Goal: Answer question/provide support: Share knowledge or assist other users

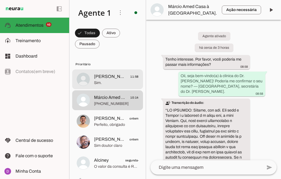
click at [111, 83] on span "Sim." at bounding box center [116, 83] width 44 height 6
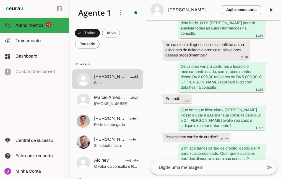
scroll to position [465, 0]
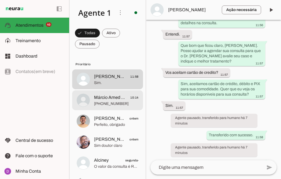
click at [108, 89] on md-item "Diogo Brito ontem Perfeito, obrigado" at bounding box center [107, 80] width 71 height 20
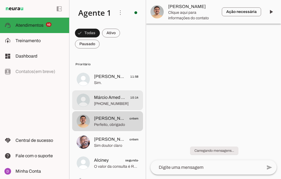
click at [108, 106] on span "[PHONE_NUMBER]" at bounding box center [116, 104] width 44 height 6
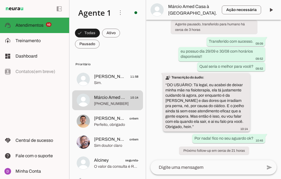
scroll to position [648, 0]
drag, startPoint x: 208, startPoint y: 59, endPoint x: 182, endPoint y: 48, distance: 28.2
click at [182, 48] on whatsapp-message-bubble "eu possuo dia 29/09 e 30/08 com horários disponíveis!! 09:52" at bounding box center [221, 54] width 87 height 14
click at [0, 0] on slot "eu possuo dia 29/09 e 30/08 com horários disponíveis!!" at bounding box center [0, 0] width 0 height 0
drag, startPoint x: 180, startPoint y: 50, endPoint x: 202, endPoint y: 58, distance: 22.8
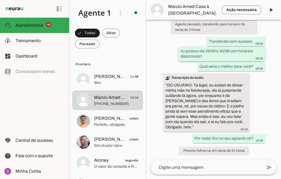
click at [202, 58] on div "eu possuo dia 29/09 e 30/08 com horários disponíveis!! 09:52" at bounding box center [221, 55] width 82 height 12
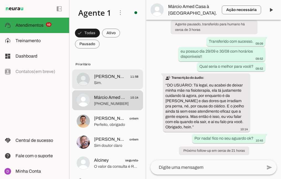
click at [95, 82] on span "Sim." at bounding box center [116, 83] width 44 height 6
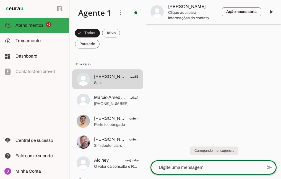
click at [201, 169] on textarea at bounding box center [206, 168] width 112 height 7
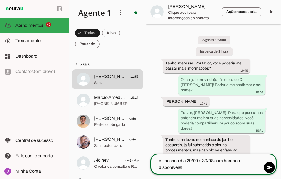
click at [160, 161] on textarea "eu possuo dia 29/09 e 30/08 com horários disponíveis!!" at bounding box center [206, 164] width 112 height 13
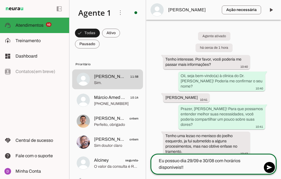
click at [240, 165] on textarea "Eu possuo dia 29/09 e 30/08 com horários disponíveis!!" at bounding box center [206, 164] width 112 height 13
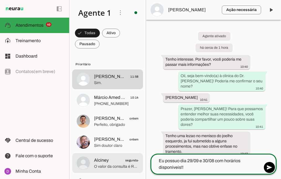
drag, startPoint x: 180, startPoint y: 160, endPoint x: 138, endPoint y: 161, distance: 42.0
click at [138, 161] on div "Agente 1 Criar Agente Você atingiu o limite de IAs Neurau permitidas. Atualize …" at bounding box center [174, 89] width 211 height 179
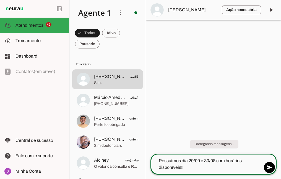
click at [239, 170] on textarea "Possuímos dia 29/09 e 30/08 com horários disponíveis!!" at bounding box center [206, 164] width 112 height 13
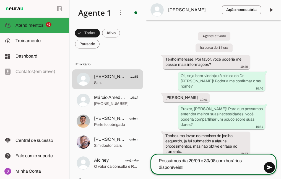
type textarea "Possuímos dia 29/09 e 30/08 com horários disponíveis!!"
type md-outlined-text-field "Possuímos dia 29/09 e 30/08 com horários disponíveis!!"
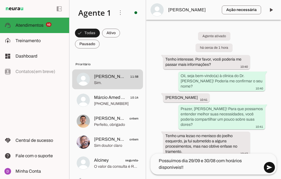
click at [270, 167] on span at bounding box center [268, 167] width 13 height 13
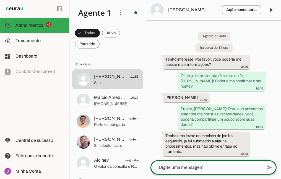
click at [218, 170] on textarea at bounding box center [206, 168] width 112 height 7
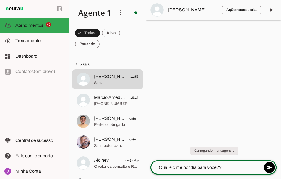
click at [178, 164] on div "Qual é o melhor dia para você??" at bounding box center [206, 168] width 112 height 14
type textarea "Qual é o melhor dia para você??"
type md-outlined-text-field "Qual é o melhor dia para você??"
click at [270, 169] on span at bounding box center [268, 167] width 13 height 13
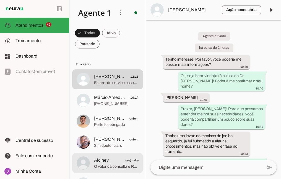
click at [114, 89] on md-item "Alciney segunda-feira O valor da consulta é R$ 600,00, com retorno gratuito em …" at bounding box center [107, 80] width 71 height 20
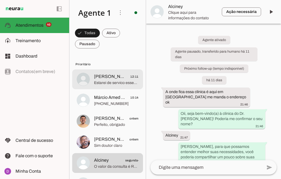
click at [117, 81] on span "Estarei de servico esses dois dias, [PERSON_NAME] teria uma outra data?" at bounding box center [116, 83] width 44 height 6
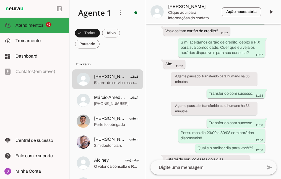
scroll to position [507, 0]
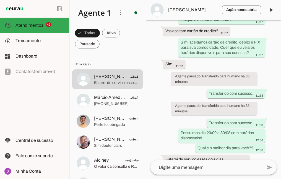
click at [220, 165] on textarea at bounding box center [206, 168] width 112 height 7
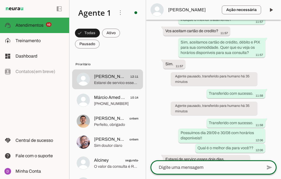
click at [220, 165] on textarea at bounding box center [206, 168] width 112 height 7
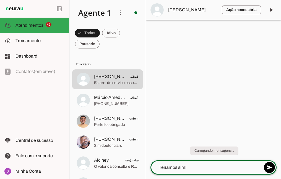
type textarea "Teríamos sim!"
type md-outlined-text-field "Teríamos sim!"
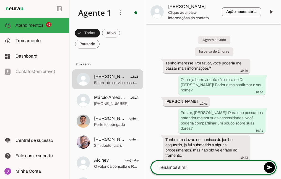
click at [202, 164] on div "Teríamos sim!" at bounding box center [206, 168] width 112 height 14
click at [203, 167] on textarea "Teríamos sim!" at bounding box center [206, 168] width 112 height 7
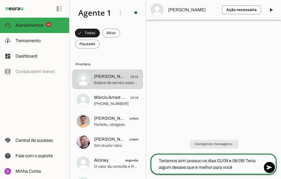
type textarea "Teríamos sim! possuo os dias 01/09 e 06/09! Teria algum desses que é melhor par…"
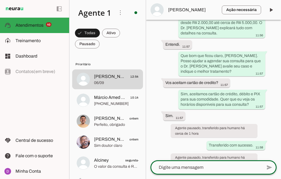
scroll to position [540, 0]
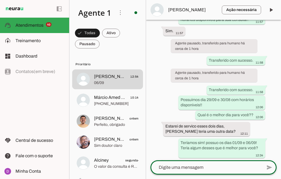
click at [177, 169] on textarea at bounding box center [206, 168] width 112 height 7
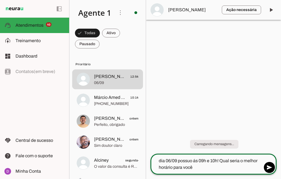
type textarea "dia 06/09 possuo ás 09h e 10h! Qual seria o melhor horário para você?"
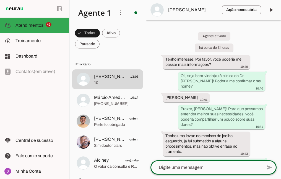
click at [180, 170] on textarea at bounding box center [206, 168] width 112 height 7
paste textarea "Maravilha, obrigada! Agora, para agilizar um pouco nosso atendimento no dia da …"
type textarea "Maravilha, obrigada! Agora, para agilizar um pouco nosso atendimento no dia da …"
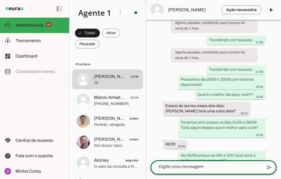
scroll to position [615, 0]
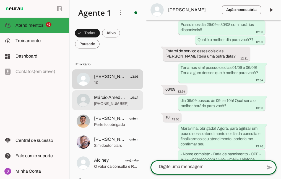
click at [117, 102] on span "[PHONE_NUMBER]" at bounding box center [116, 104] width 44 height 6
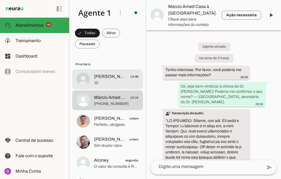
click at [107, 78] on span "[PERSON_NAME]" at bounding box center [110, 76] width 32 height 7
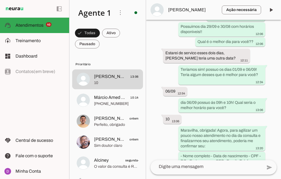
scroll to position [615, 0]
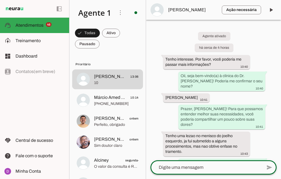
click at [195, 167] on textarea at bounding box center [206, 168] width 112 height 7
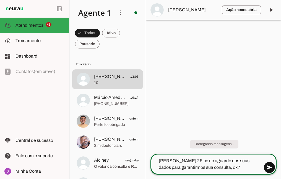
type textarea "David? Fico no aguardo dos seus dados para garantirmos sua consulta, ok?"
type md-outlined-text-field "David? Fico no aguardo dos seus dados para garantirmos sua consulta, ok?"
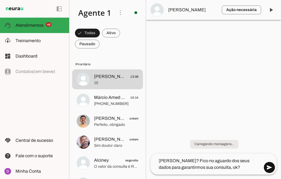
click at [274, 170] on span at bounding box center [268, 167] width 13 height 13
